Goal: Task Accomplishment & Management: Manage account settings

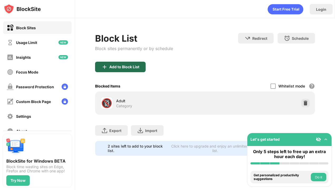
click at [116, 65] on div "Add to Block List" at bounding box center [124, 67] width 30 height 4
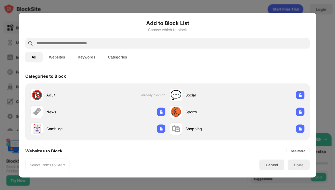
click at [126, 42] on input "text" at bounding box center [172, 43] width 272 height 6
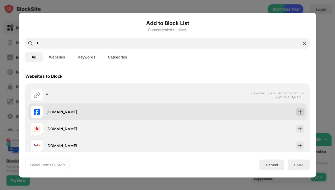
type input "*"
click at [300, 110] on div at bounding box center [300, 112] width 8 height 8
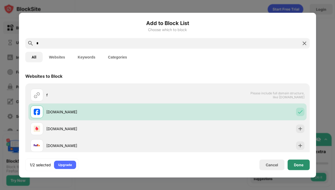
click at [297, 163] on div "Done" at bounding box center [298, 165] width 9 height 4
